Goal: Task Accomplishment & Management: Manage account settings

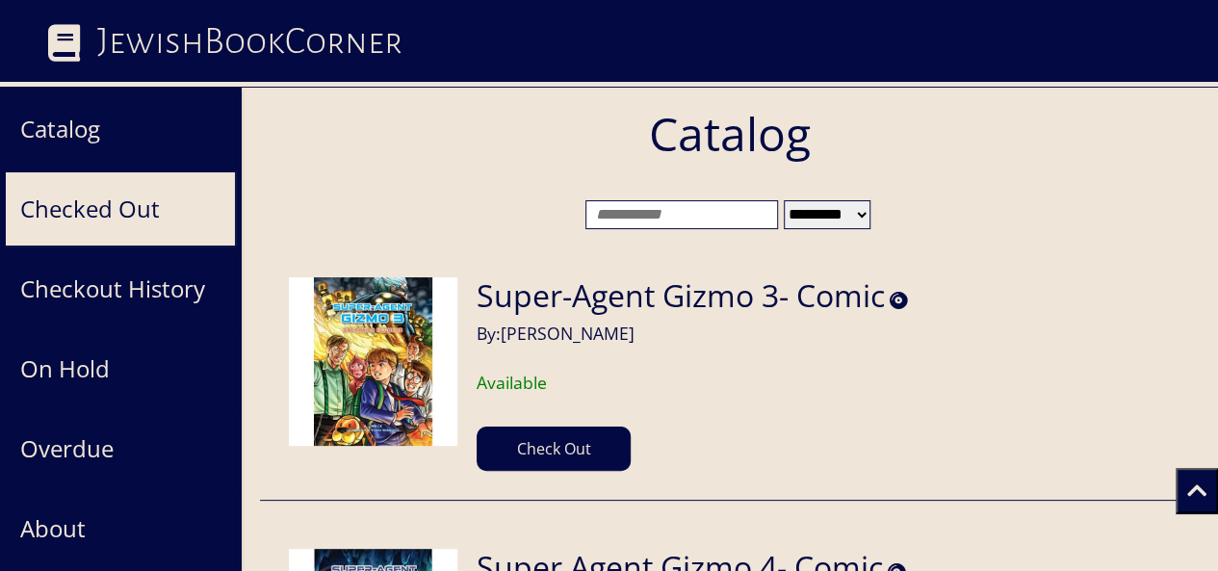
click at [141, 202] on button "Checked Out" at bounding box center [120, 208] width 231 height 75
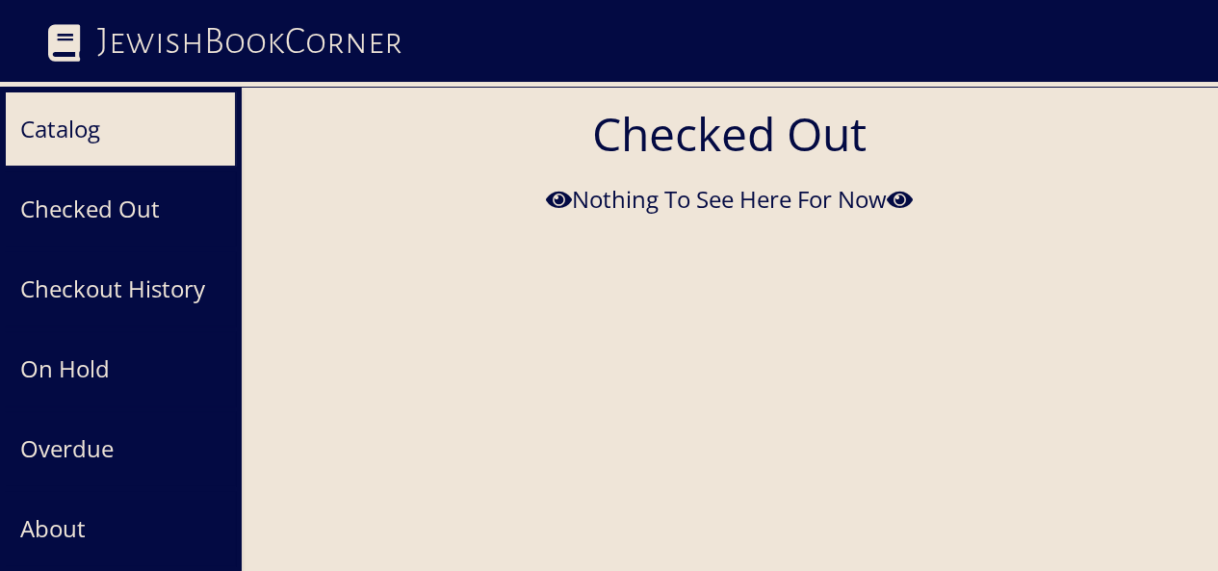
click at [89, 126] on button "Catalog" at bounding box center [120, 128] width 231 height 75
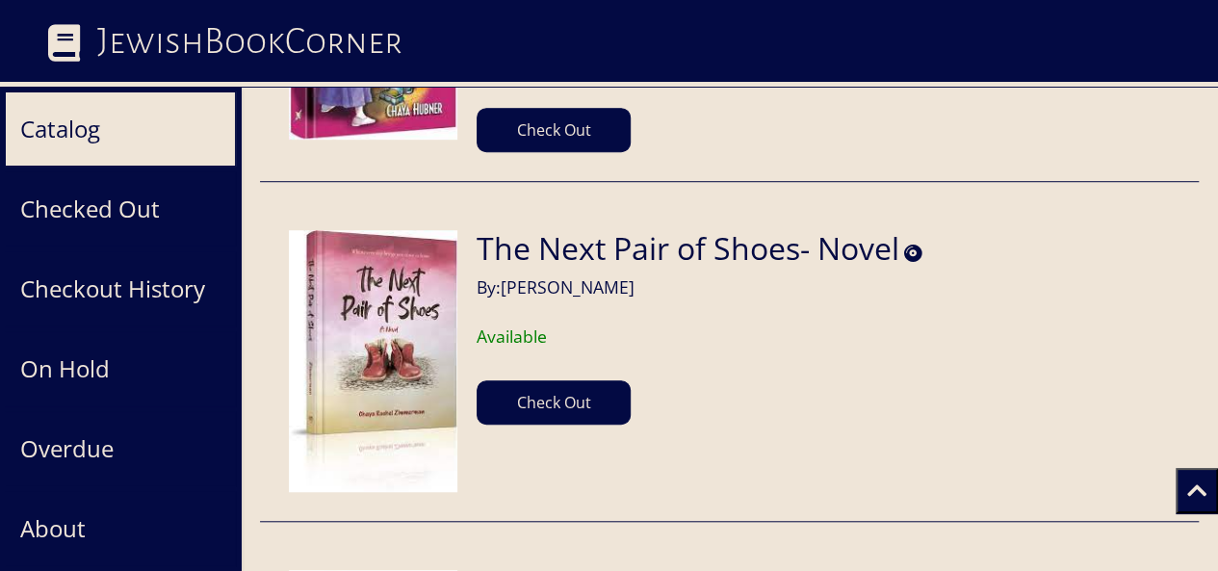
scroll to position [33450, 0]
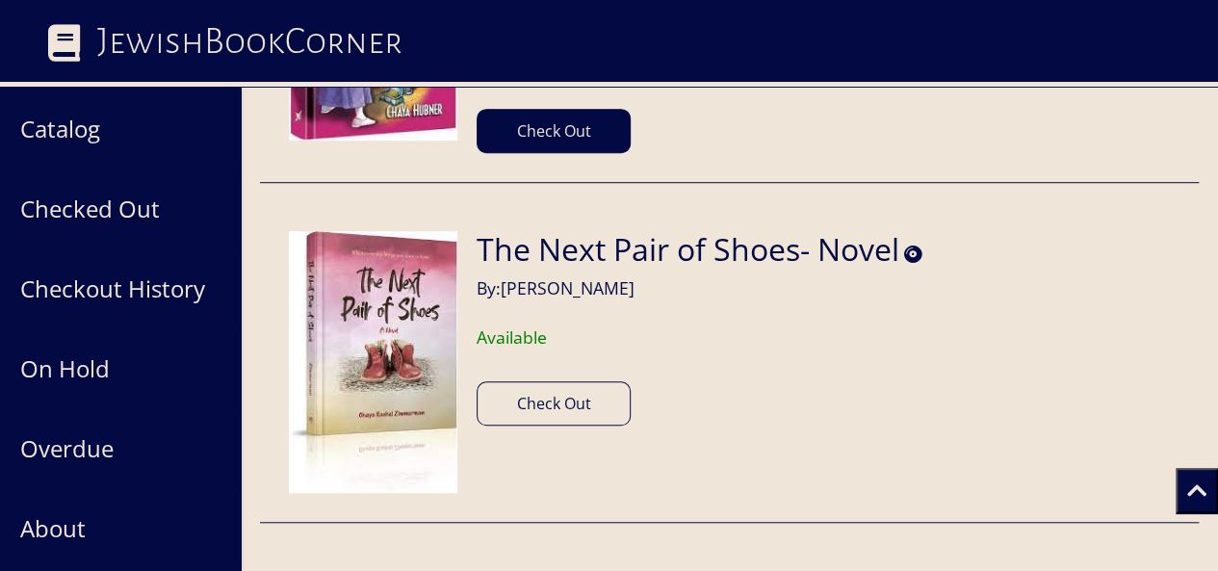
click at [529, 381] on button "Check Out" at bounding box center [554, 403] width 154 height 44
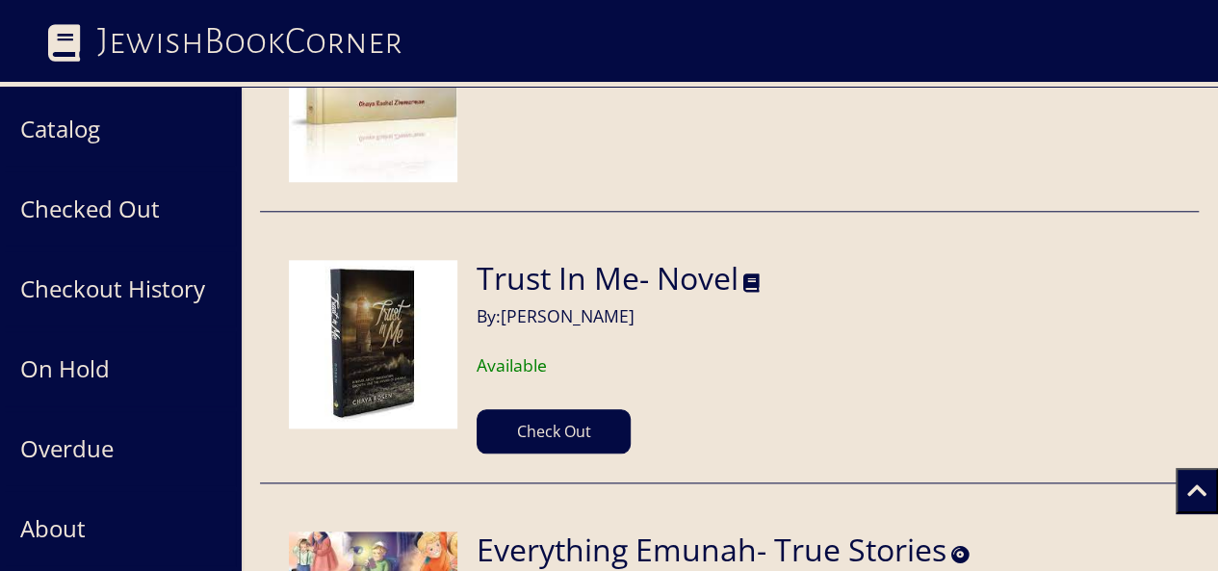
scroll to position [33791, 0]
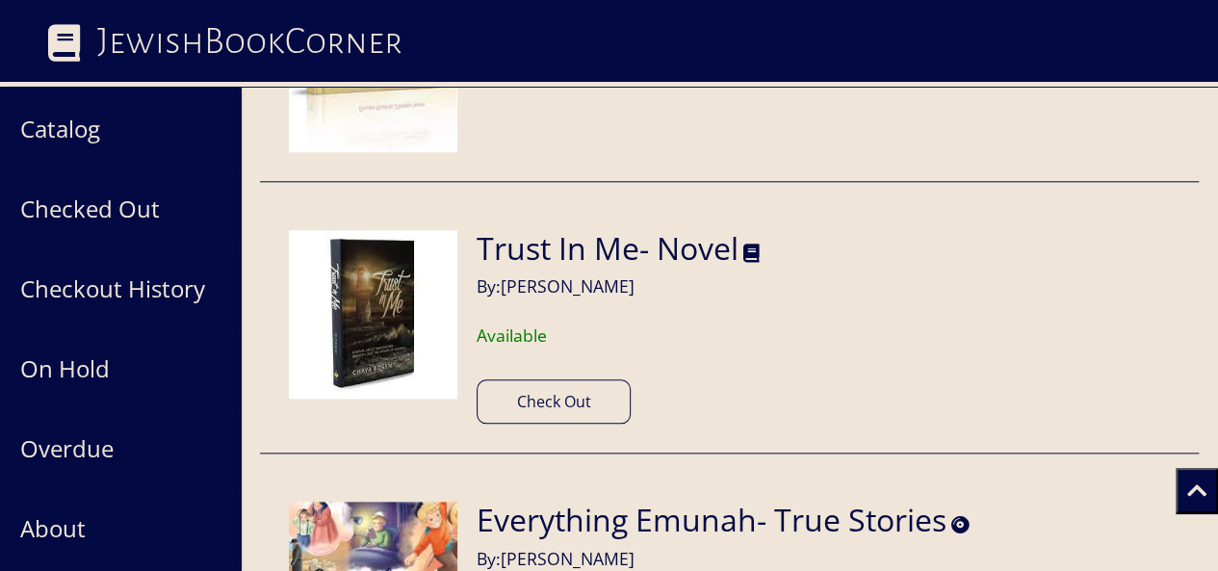
click at [539, 379] on button "Check Out" at bounding box center [554, 401] width 154 height 44
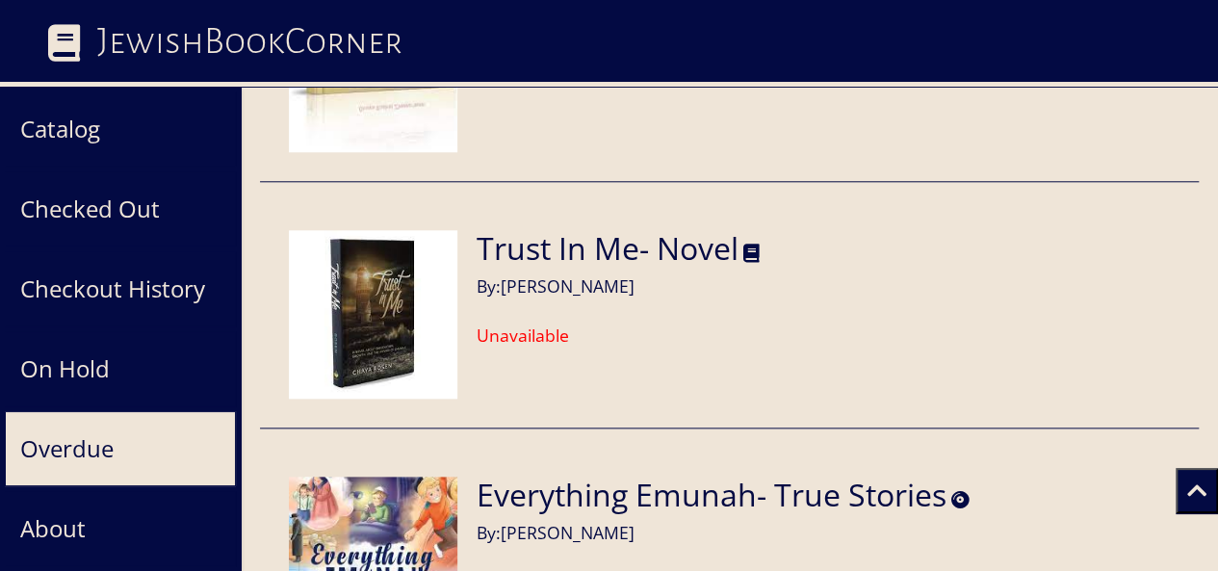
scroll to position [154, 0]
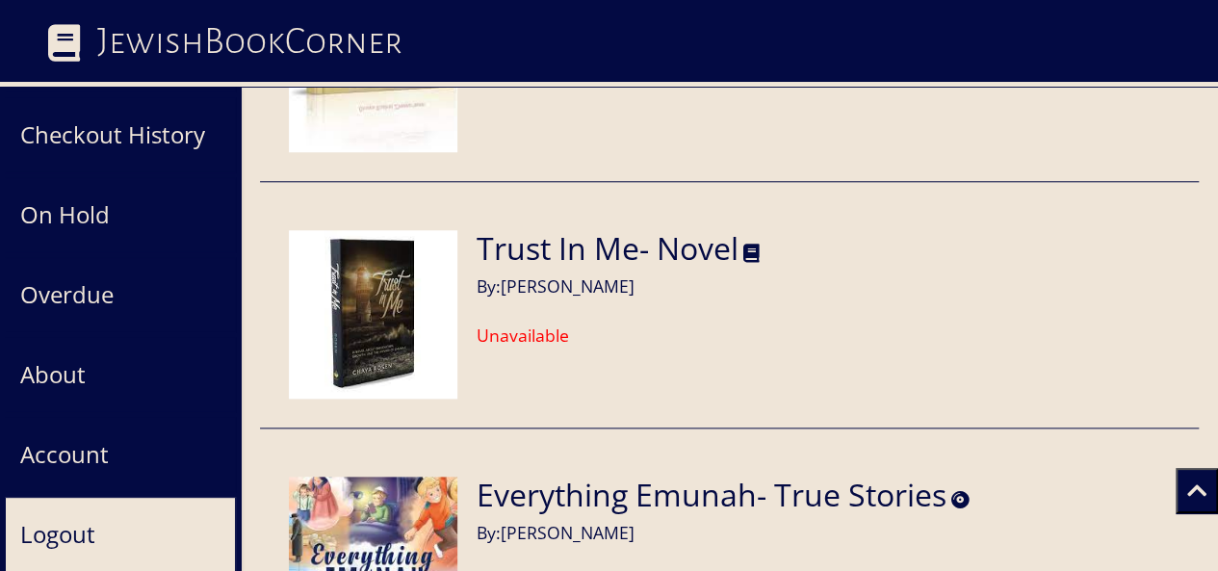
click at [57, 534] on button "Logout" at bounding box center [120, 534] width 231 height 75
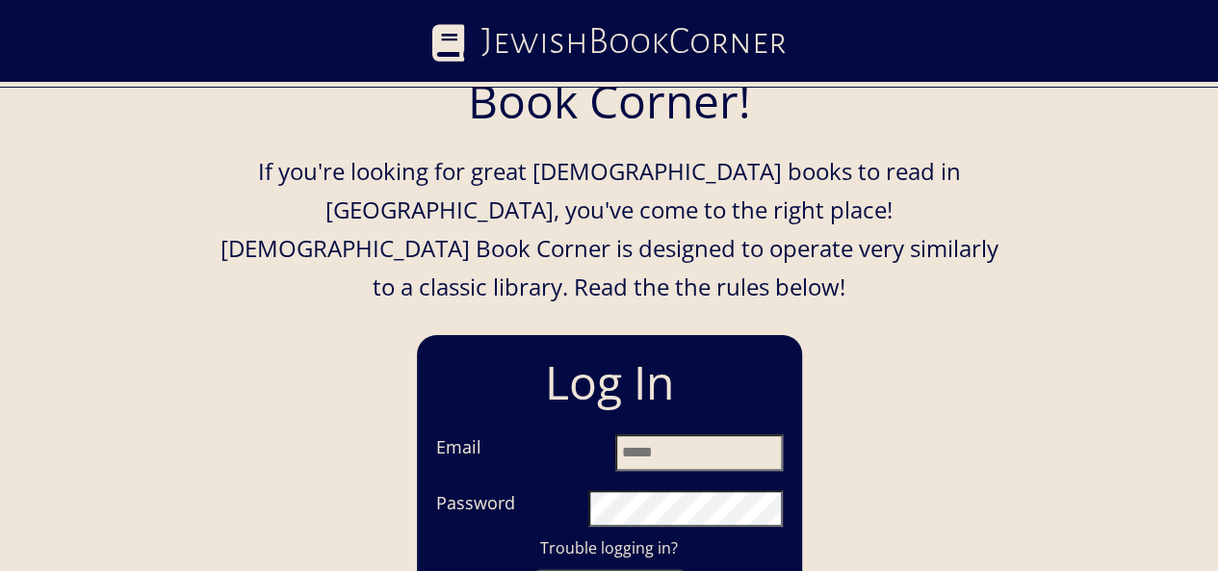
scroll to position [171, 0]
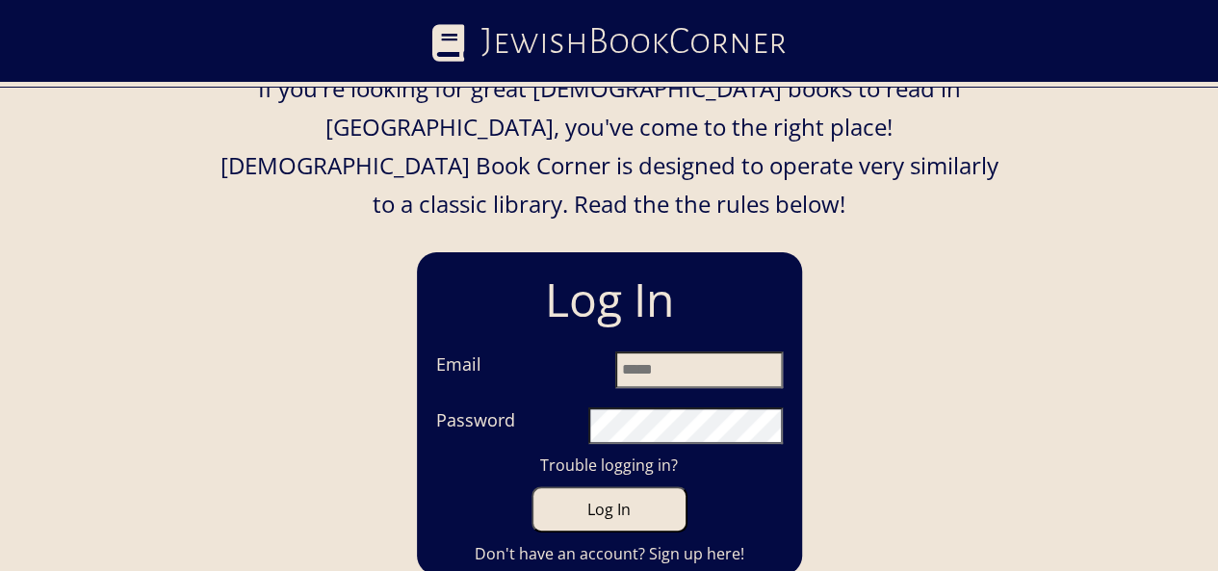
click at [682, 352] on input "Email" at bounding box center [699, 370] width 168 height 37
type input "**********"
click at [532, 486] on button "Log In" at bounding box center [610, 509] width 156 height 46
